Goal: Check status: Check status

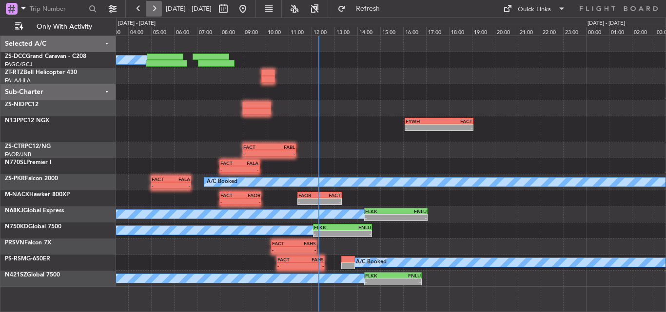
click at [153, 6] on button at bounding box center [154, 9] width 16 height 16
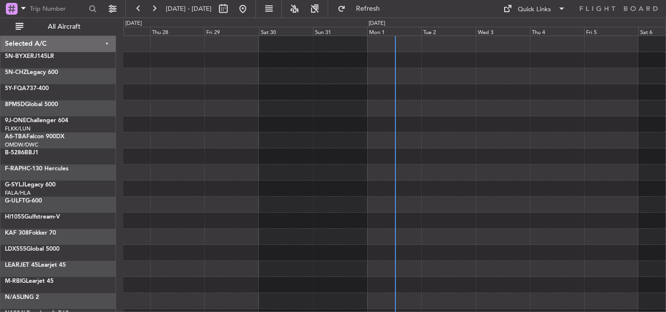
click at [71, 27] on span "All Aircraft" at bounding box center [63, 26] width 77 height 7
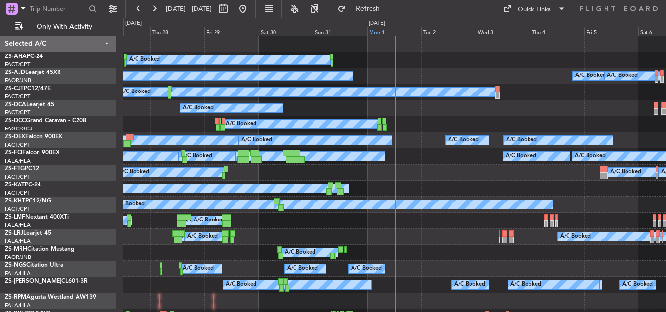
click at [381, 31] on div "Mon 1" at bounding box center [394, 31] width 54 height 9
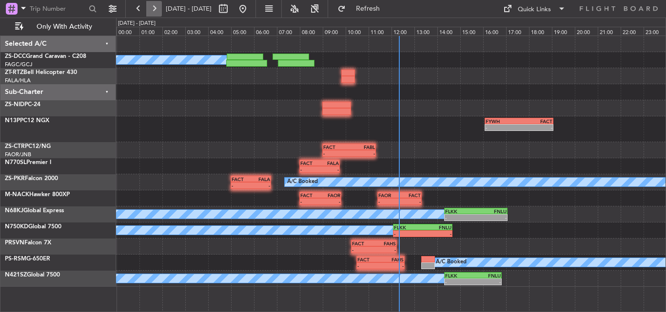
click at [151, 8] on button at bounding box center [154, 9] width 16 height 16
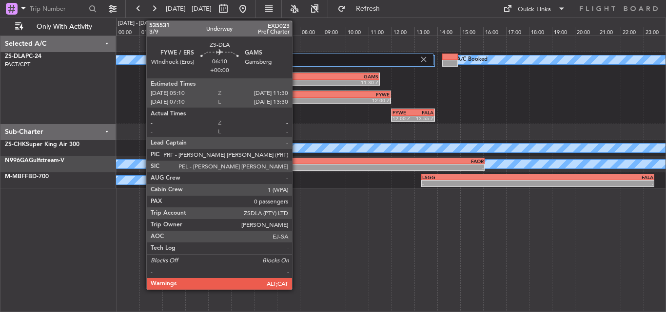
click at [296, 79] on div "05:10 Z" at bounding box center [271, 82] width 71 height 6
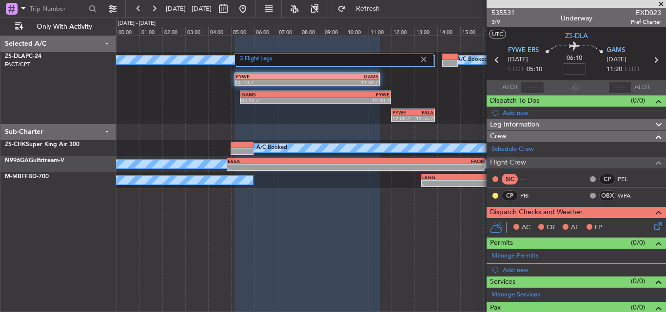
click at [661, 2] on span at bounding box center [661, 4] width 10 height 9
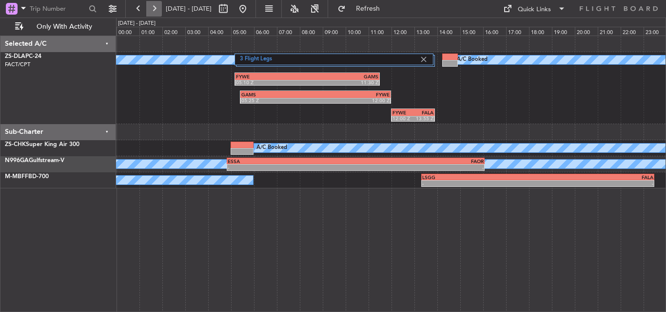
click at [153, 8] on button at bounding box center [154, 9] width 16 height 16
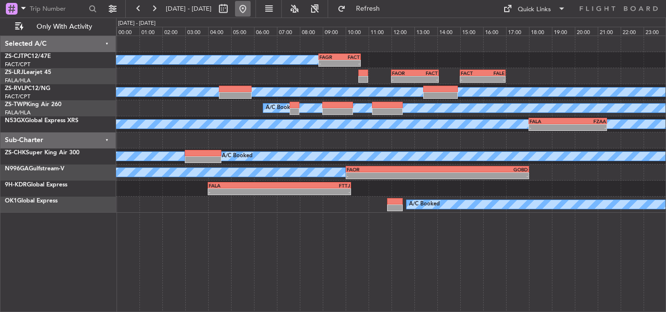
click at [250, 9] on button at bounding box center [243, 9] width 16 height 16
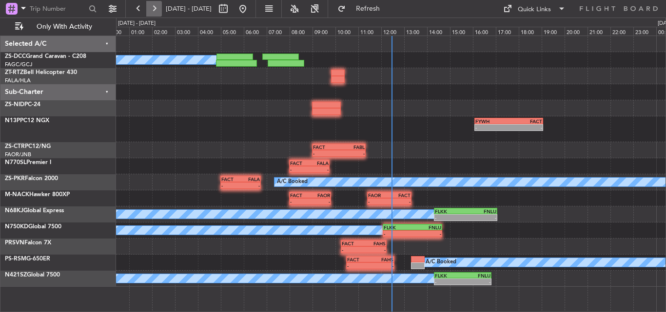
click at [150, 6] on button at bounding box center [154, 9] width 16 height 16
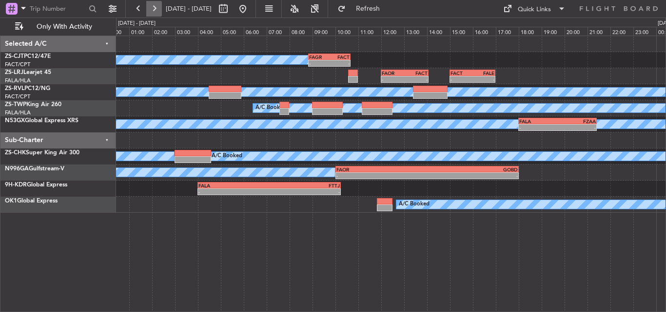
click at [158, 14] on button at bounding box center [154, 9] width 16 height 16
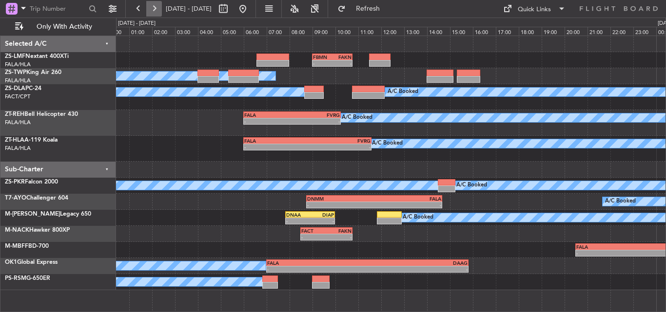
click at [155, 4] on button at bounding box center [154, 9] width 16 height 16
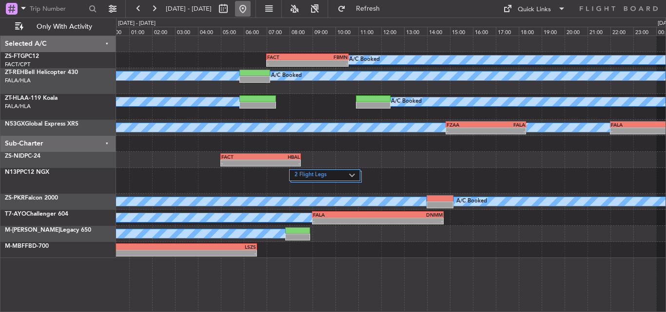
click at [250, 9] on button at bounding box center [243, 9] width 16 height 16
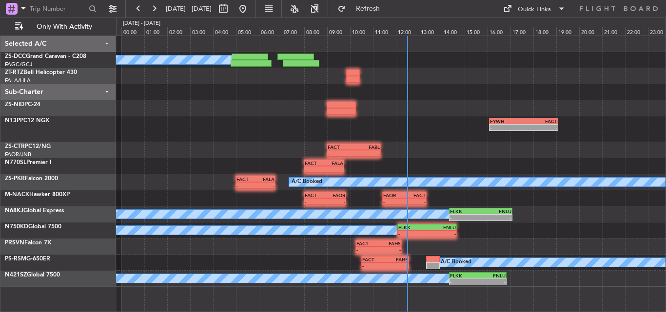
click at [198, 312] on html "[DATE] - [DATE] Refresh Quick Links Only With Activity A/C Booked FYWH 16:05 Z …" at bounding box center [333, 156] width 666 height 312
click at [157, 5] on button at bounding box center [154, 9] width 16 height 16
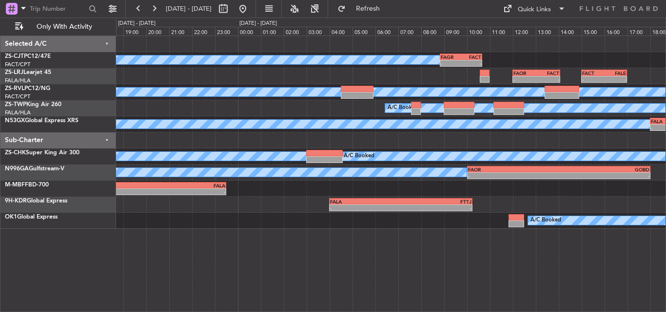
click at [14, 230] on div "A/C Booked - - FAGR 08:50 Z FACT 10:40 Z - - FAOR 12:00 Z FACT 14:05 Z - - FACT…" at bounding box center [333, 165] width 666 height 295
click at [250, 10] on button at bounding box center [243, 9] width 16 height 16
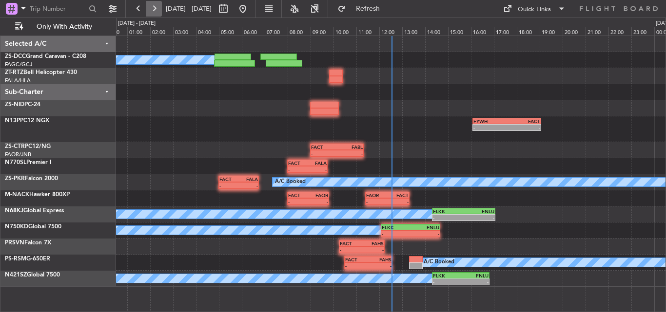
click at [158, 15] on button at bounding box center [154, 9] width 16 height 16
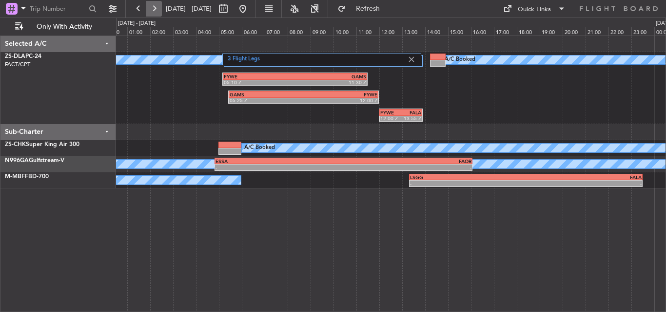
click at [155, 11] on button at bounding box center [154, 9] width 16 height 16
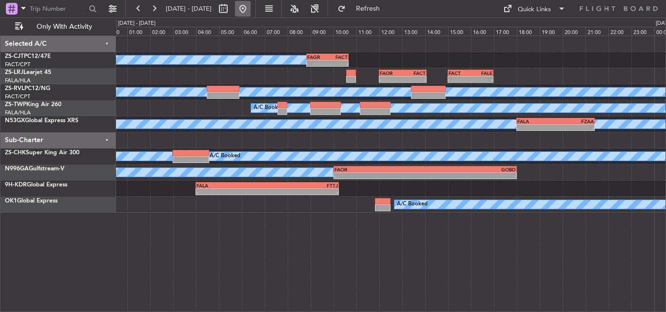
click at [250, 5] on button at bounding box center [243, 9] width 16 height 16
